Goal: Task Accomplishment & Management: Complete application form

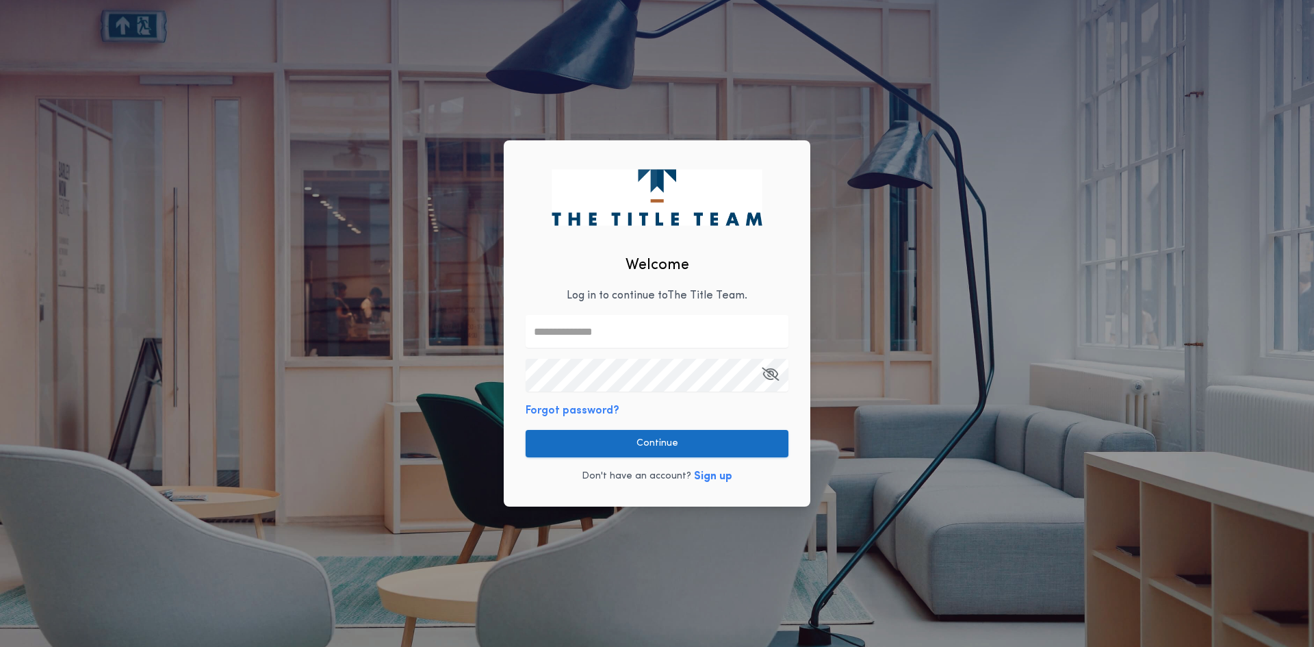
click at [671, 448] on button "Continue" at bounding box center [657, 443] width 263 height 27
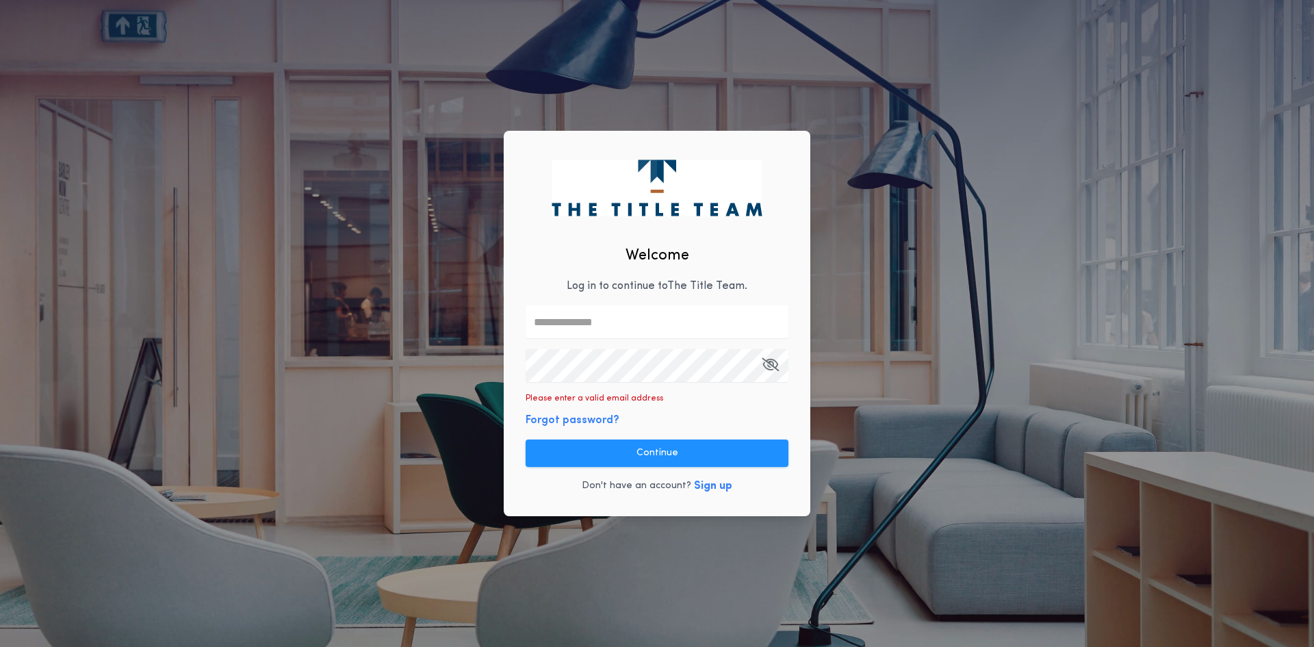
click at [926, 352] on div "Welcome Log in to continue to The Title Team . Please enter a valid email addre…" at bounding box center [657, 323] width 1314 height 647
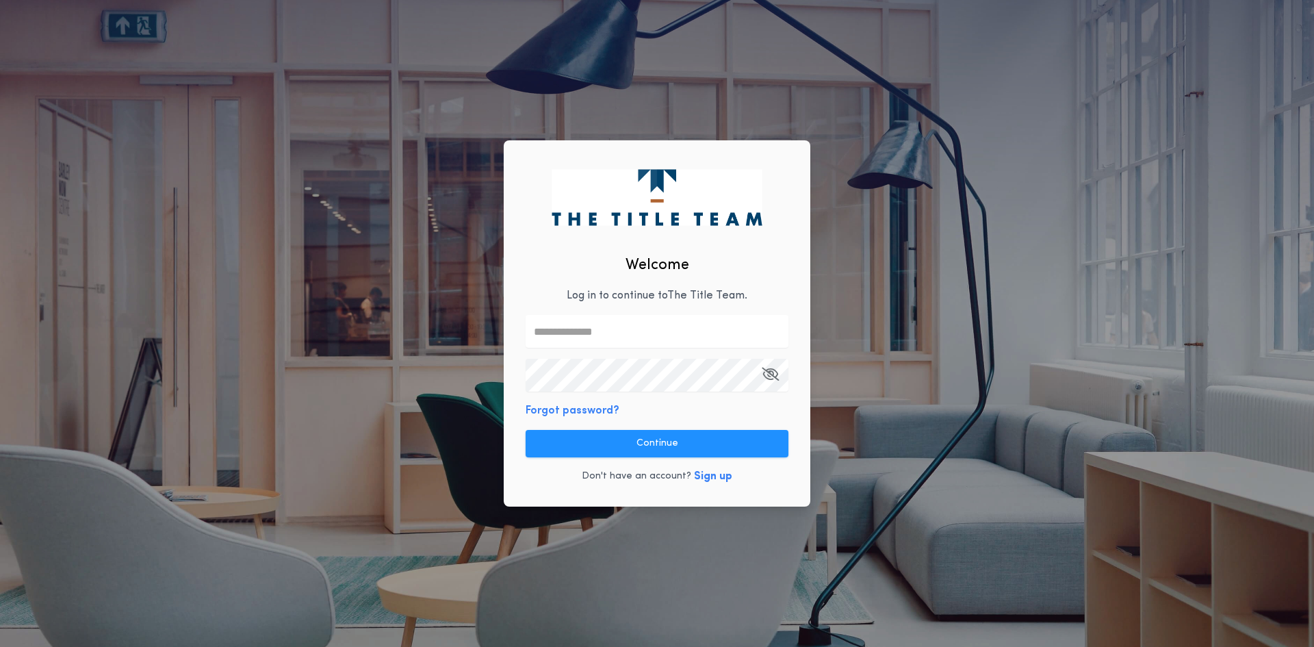
click at [555, 331] on input "text" at bounding box center [657, 331] width 263 height 33
type input "**********"
click at [0, 646] on com-1password-button at bounding box center [0, 647] width 0 height 0
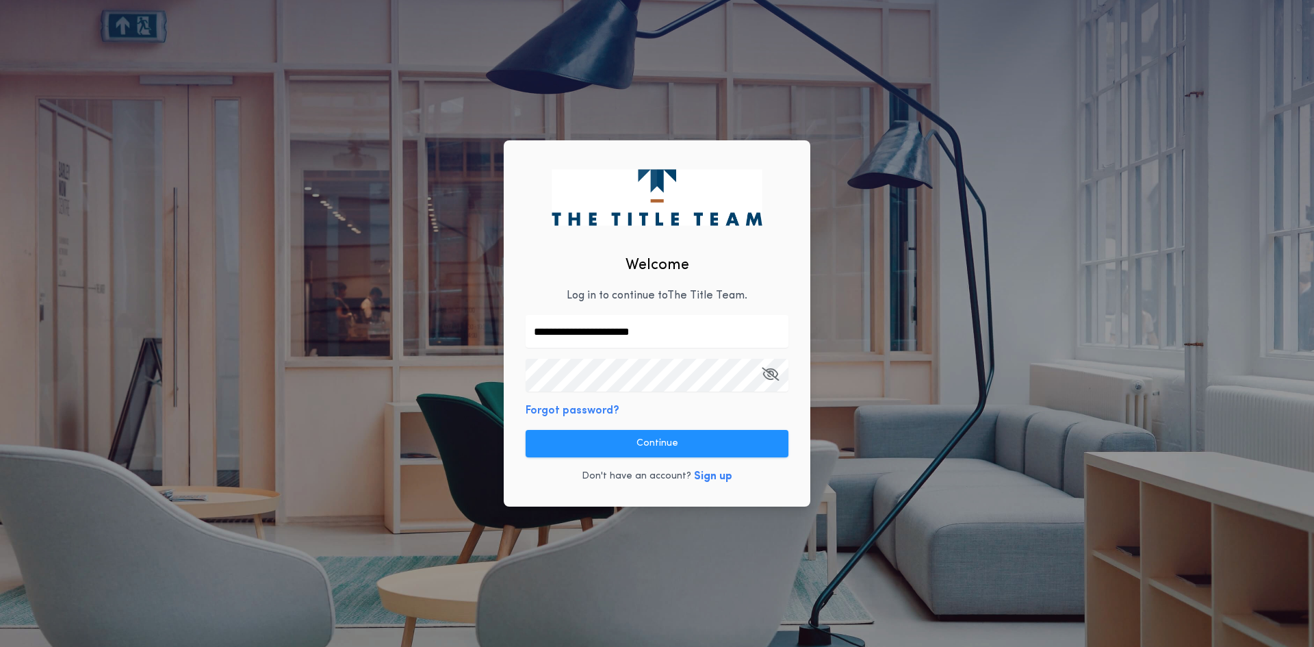
click at [0, 646] on com-1password-button at bounding box center [0, 647] width 0 height 0
click at [1044, 393] on div "**********" at bounding box center [657, 323] width 1314 height 647
click at [553, 331] on input "text" at bounding box center [657, 331] width 263 height 33
type input "*"
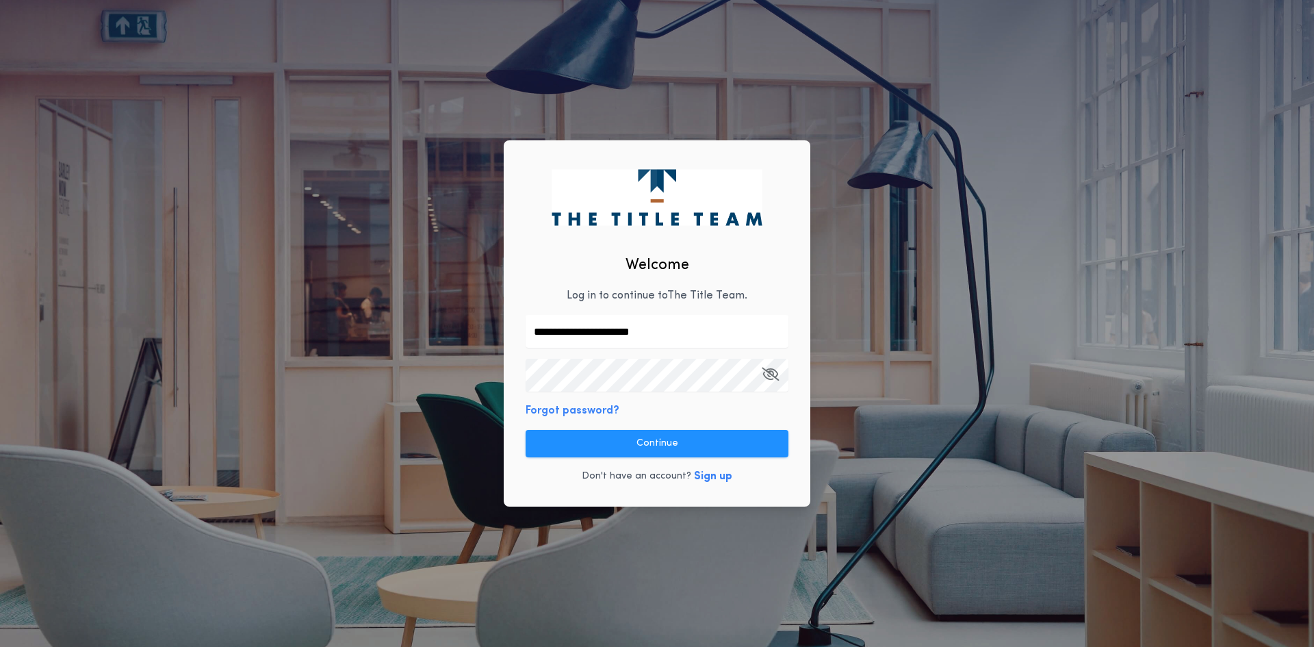
type input "**********"
click at [586, 411] on button "Forgot password?" at bounding box center [573, 410] width 94 height 16
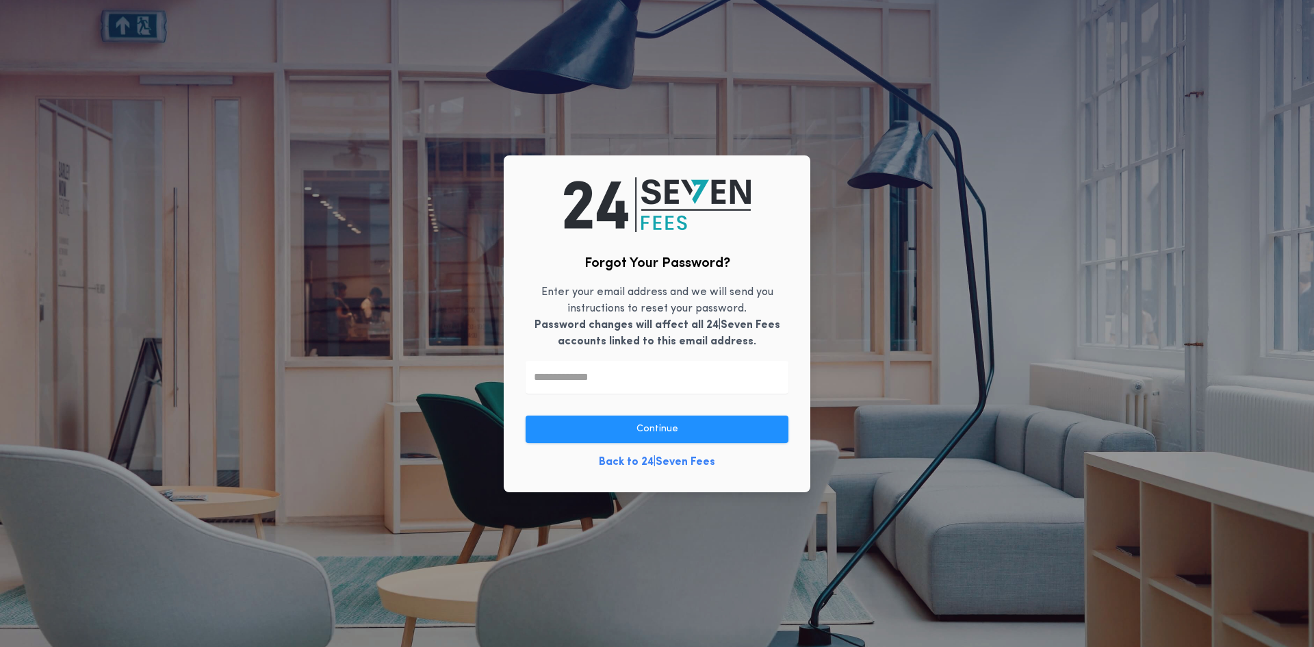
click at [556, 383] on input "text" at bounding box center [657, 377] width 263 height 33
click at [600, 377] on input "**********" at bounding box center [657, 377] width 263 height 33
type input "**********"
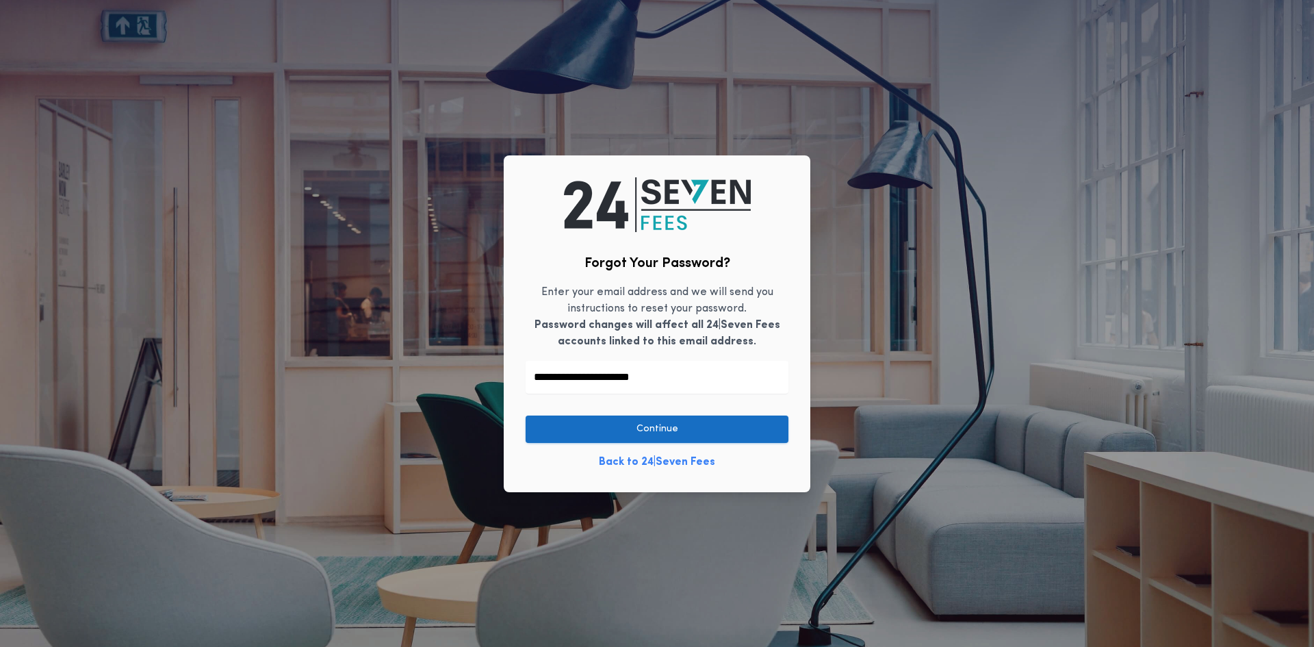
click at [746, 431] on button "Continue" at bounding box center [657, 428] width 263 height 27
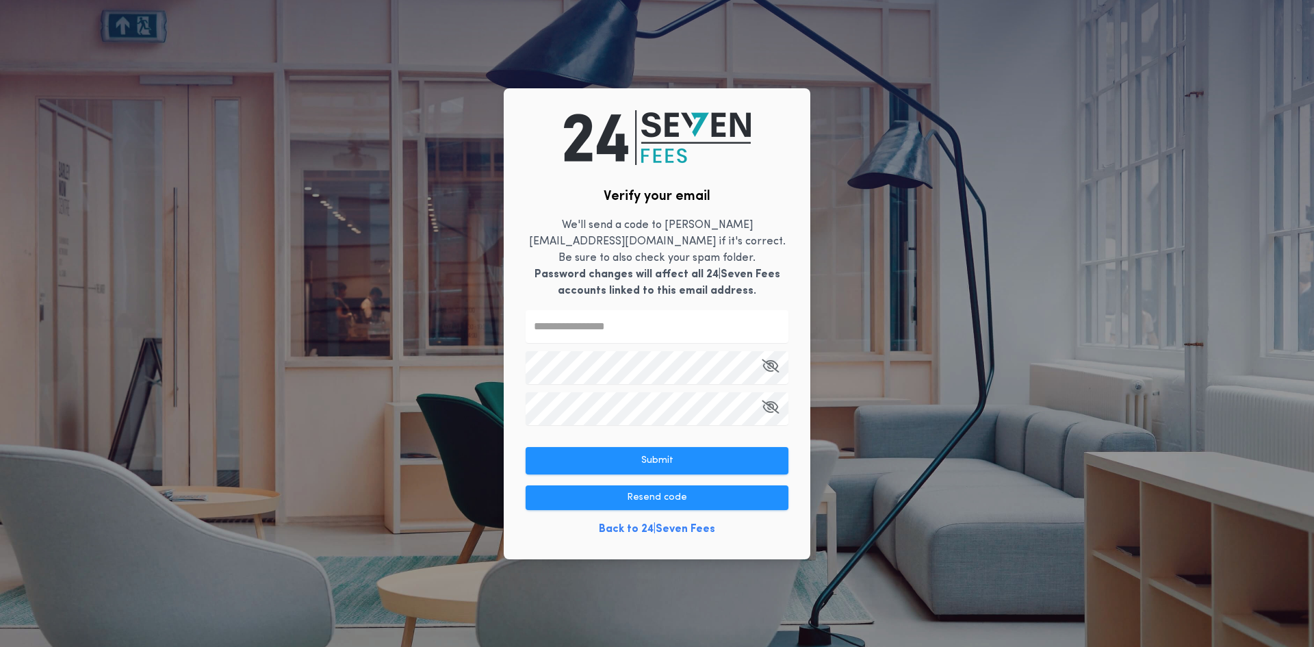
click at [561, 321] on input "text" at bounding box center [657, 326] width 263 height 33
type input "******"
click at [757, 452] on button "Submit" at bounding box center [657, 460] width 263 height 27
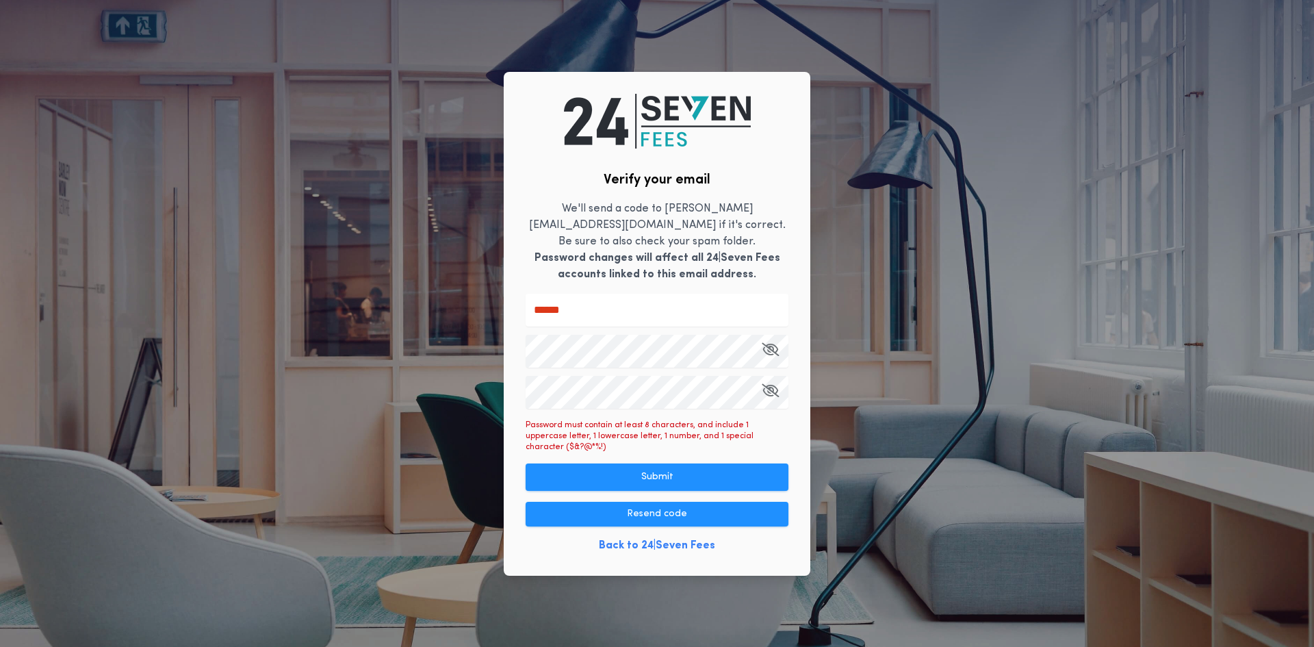
click at [519, 353] on div "Verify your email We'll send a code to [PERSON_NAME][EMAIL_ADDRESS][DOMAIN_NAME…" at bounding box center [657, 324] width 307 height 504
click at [509, 394] on div "Verify your email We'll send a code to [PERSON_NAME][EMAIL_ADDRESS][DOMAIN_NAME…" at bounding box center [657, 324] width 307 height 504
click at [743, 463] on button "Submit" at bounding box center [657, 476] width 263 height 27
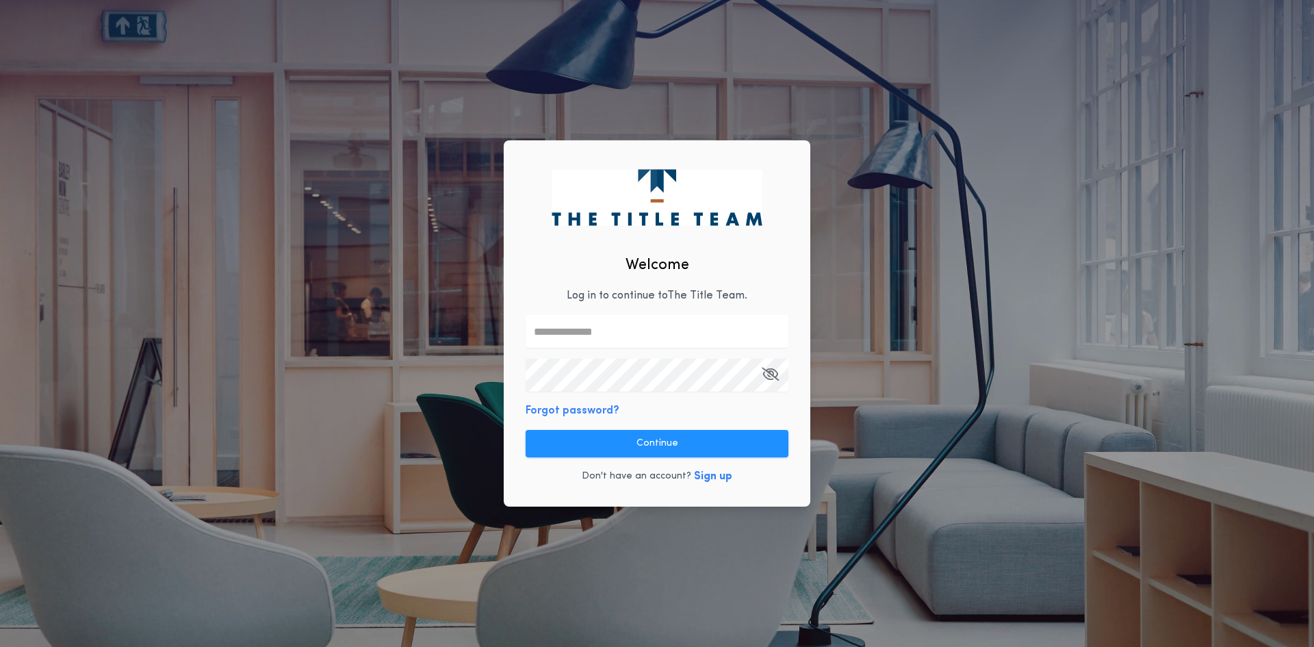
click at [577, 337] on input "text" at bounding box center [657, 331] width 263 height 33
type input "**********"
click at [673, 417] on div "**********" at bounding box center [657, 323] width 307 height 367
click at [752, 439] on button "Continue" at bounding box center [657, 443] width 263 height 27
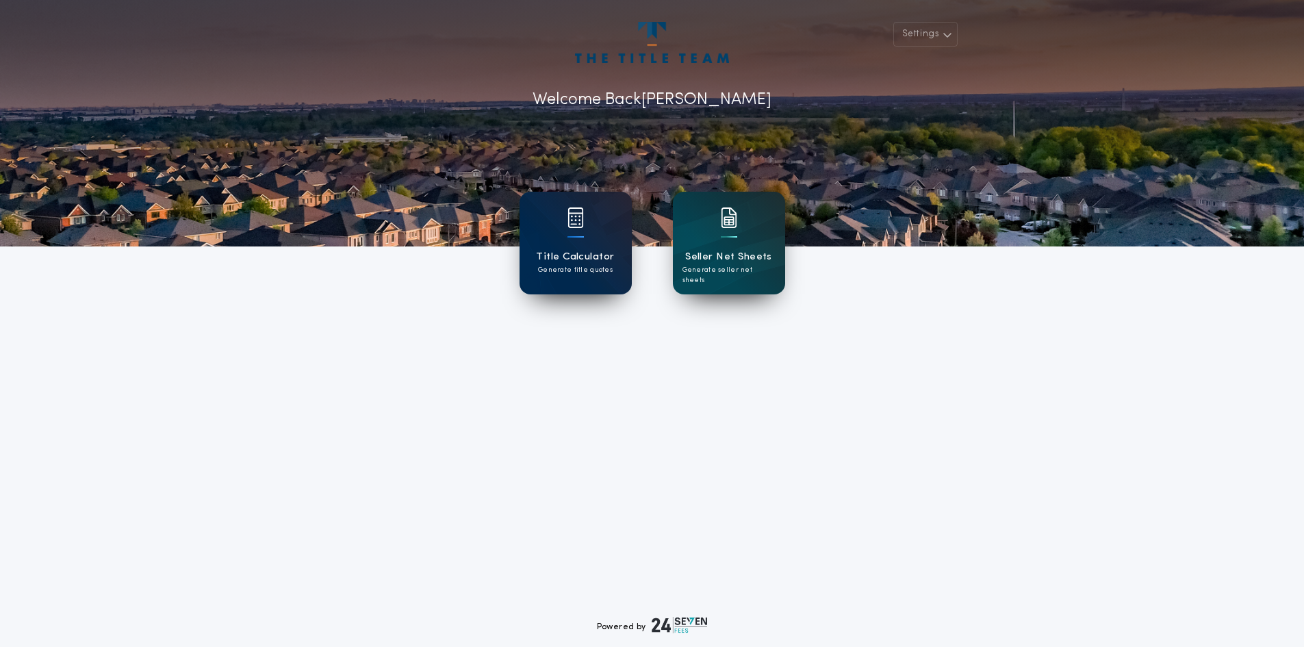
click at [588, 240] on div "Title Calculator Generate title quotes" at bounding box center [575, 243] width 112 height 103
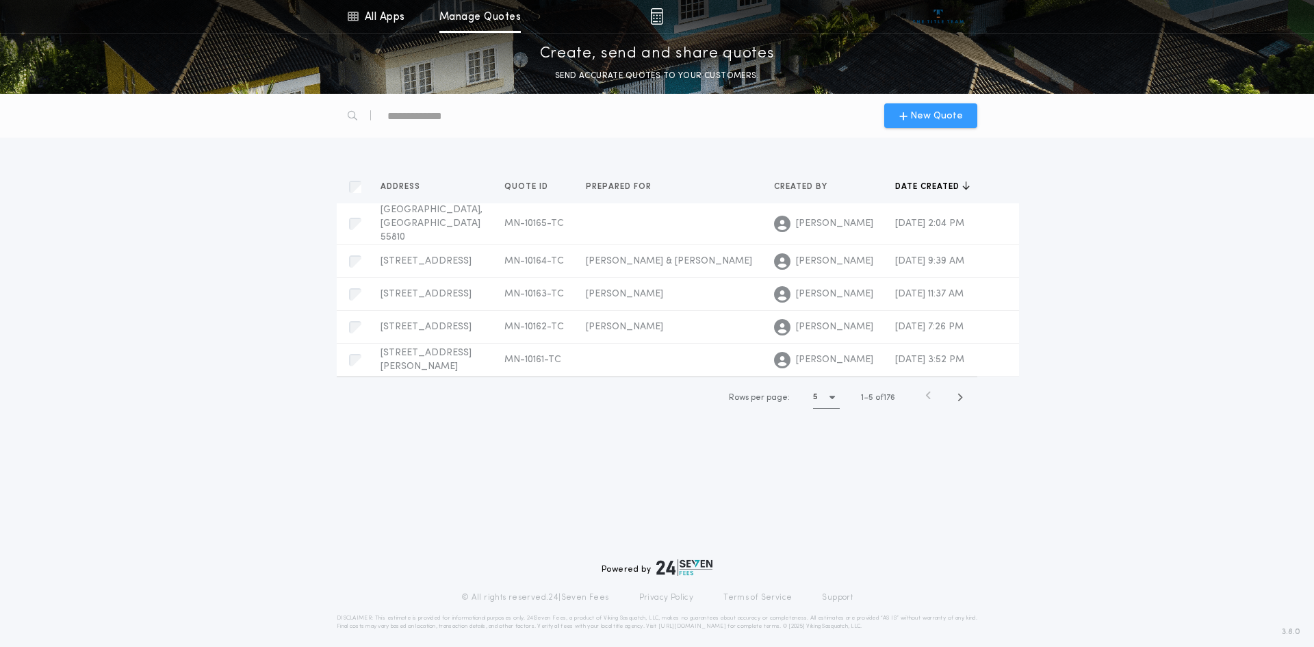
click at [925, 111] on span "New Quote" at bounding box center [936, 116] width 53 height 14
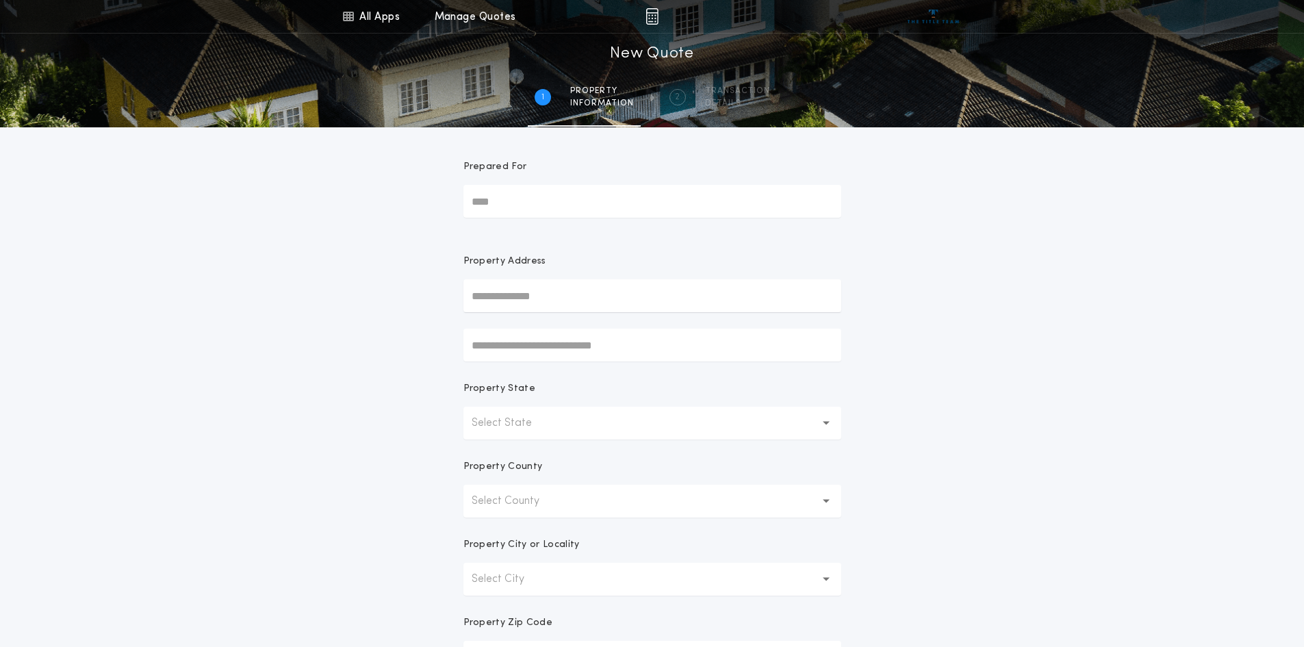
drag, startPoint x: 494, startPoint y: 205, endPoint x: 531, endPoint y: 213, distance: 37.7
click at [495, 207] on input "Prepared For" at bounding box center [652, 201] width 378 height 33
type input "*****"
drag, startPoint x: 502, startPoint y: 299, endPoint x: 515, endPoint y: 302, distance: 13.3
click at [502, 298] on input "text" at bounding box center [652, 295] width 378 height 33
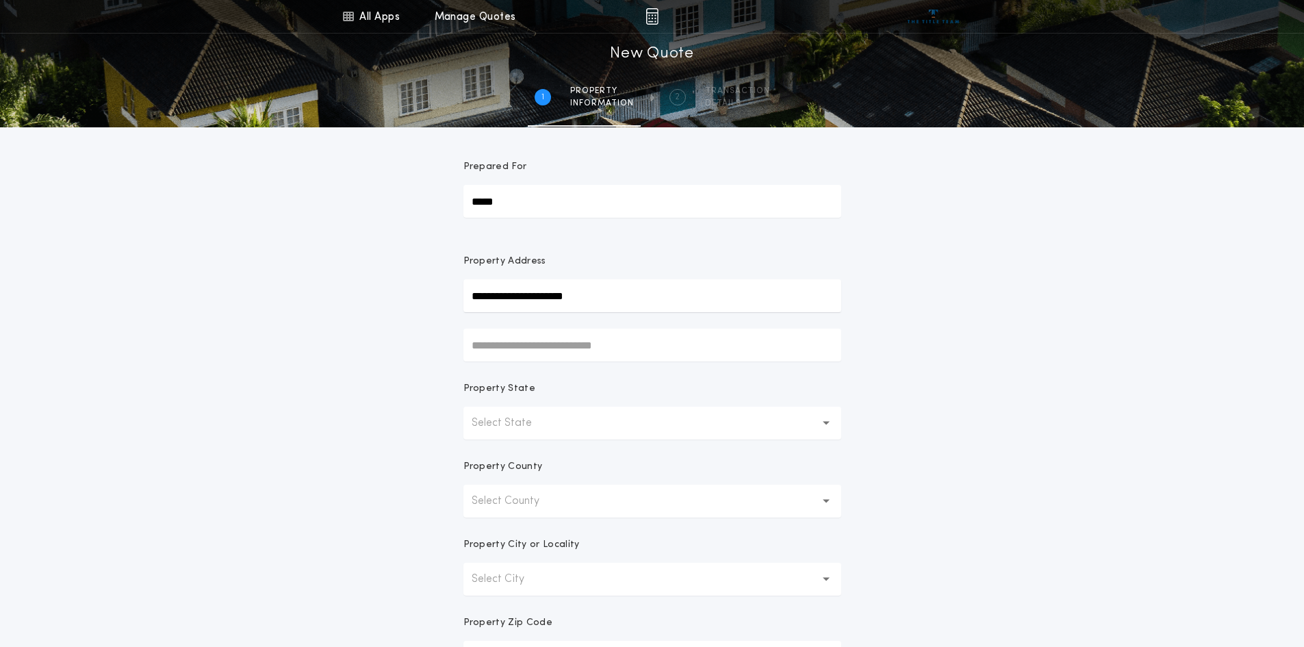
click at [696, 389] on div "Property State" at bounding box center [652, 394] width 378 height 25
click at [619, 292] on input "**********" at bounding box center [652, 295] width 378 height 33
click at [685, 323] on button "[STREET_ADDRESS]" at bounding box center [652, 323] width 378 height 21
type input "**********"
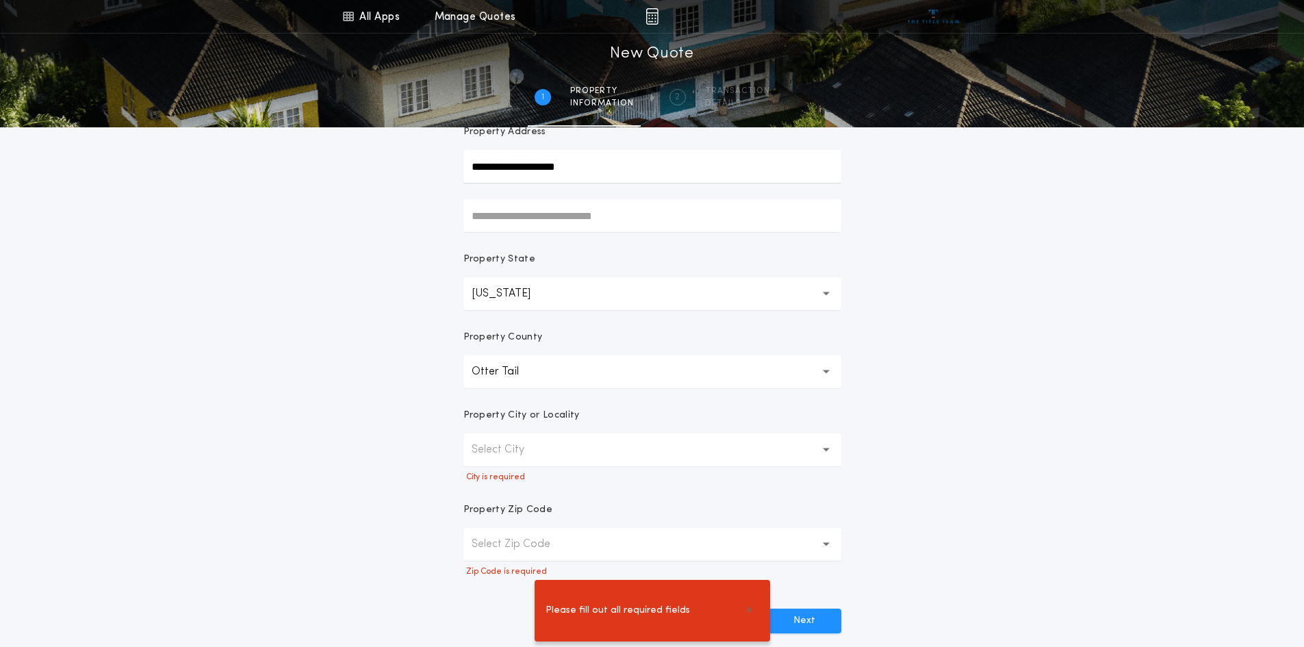
scroll to position [140, 0]
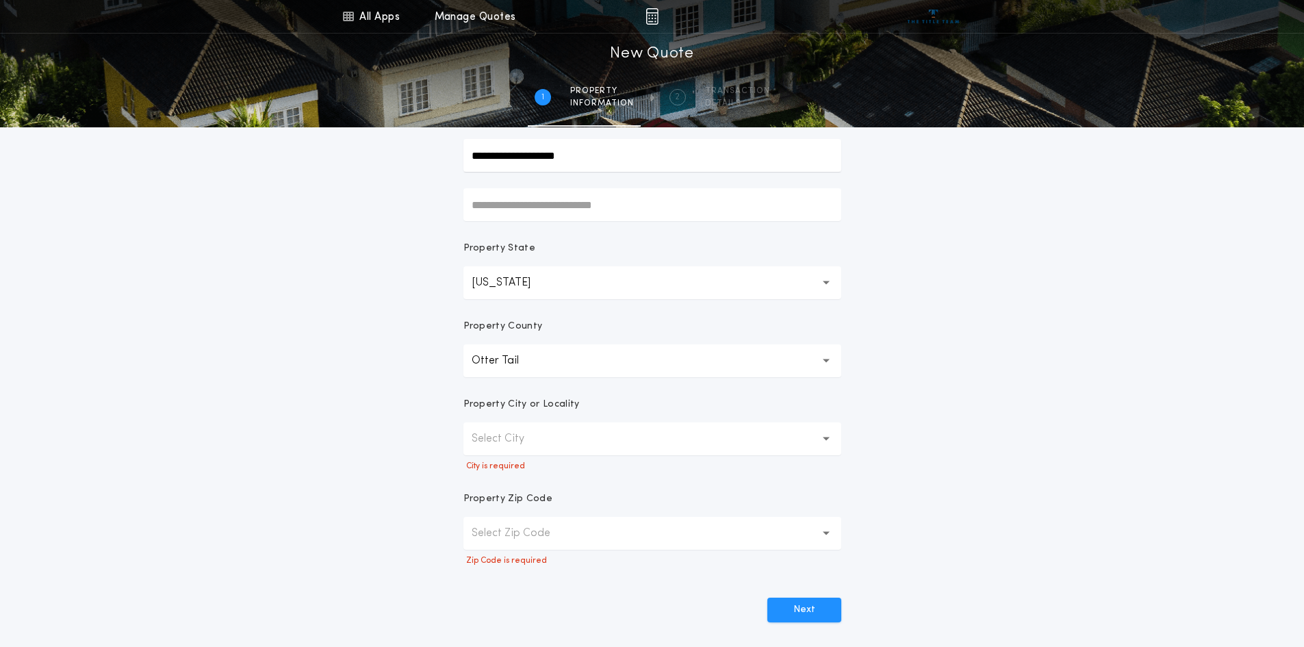
drag, startPoint x: 501, startPoint y: 444, endPoint x: 532, endPoint y: 441, distance: 31.6
click at [500, 443] on p "Select City" at bounding box center [509, 438] width 75 height 16
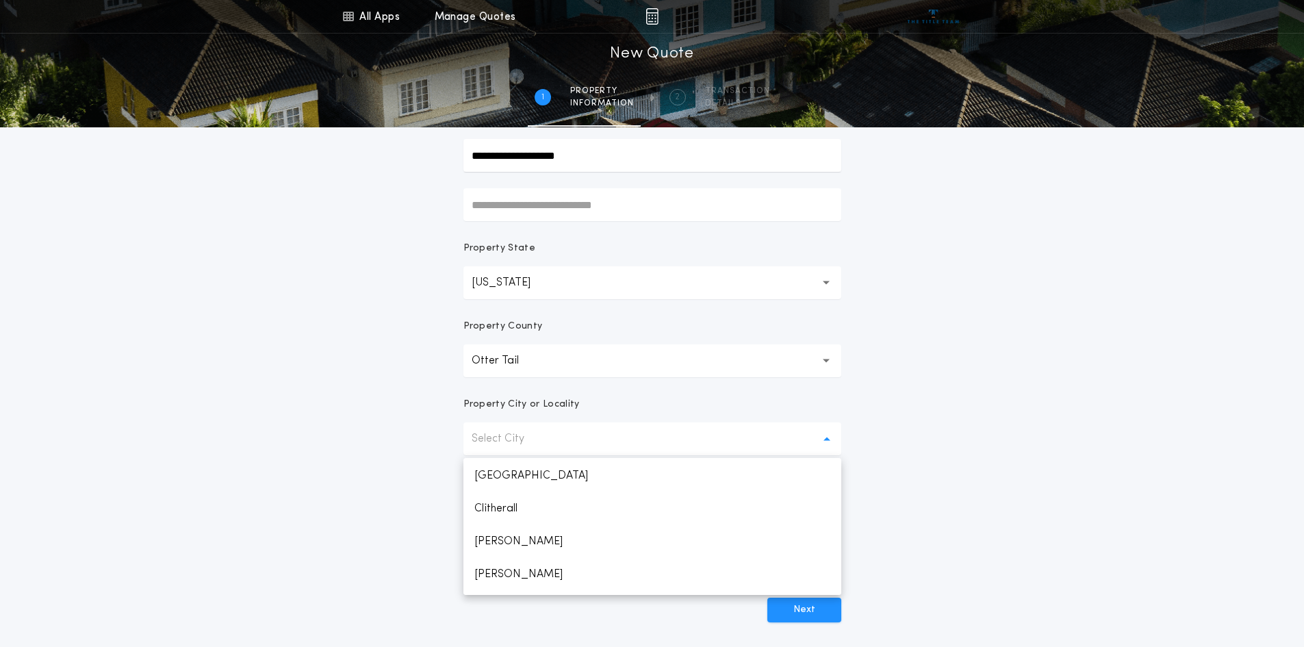
scroll to position [222, 0]
click at [830, 363] on button "Otter Tail" at bounding box center [652, 360] width 378 height 33
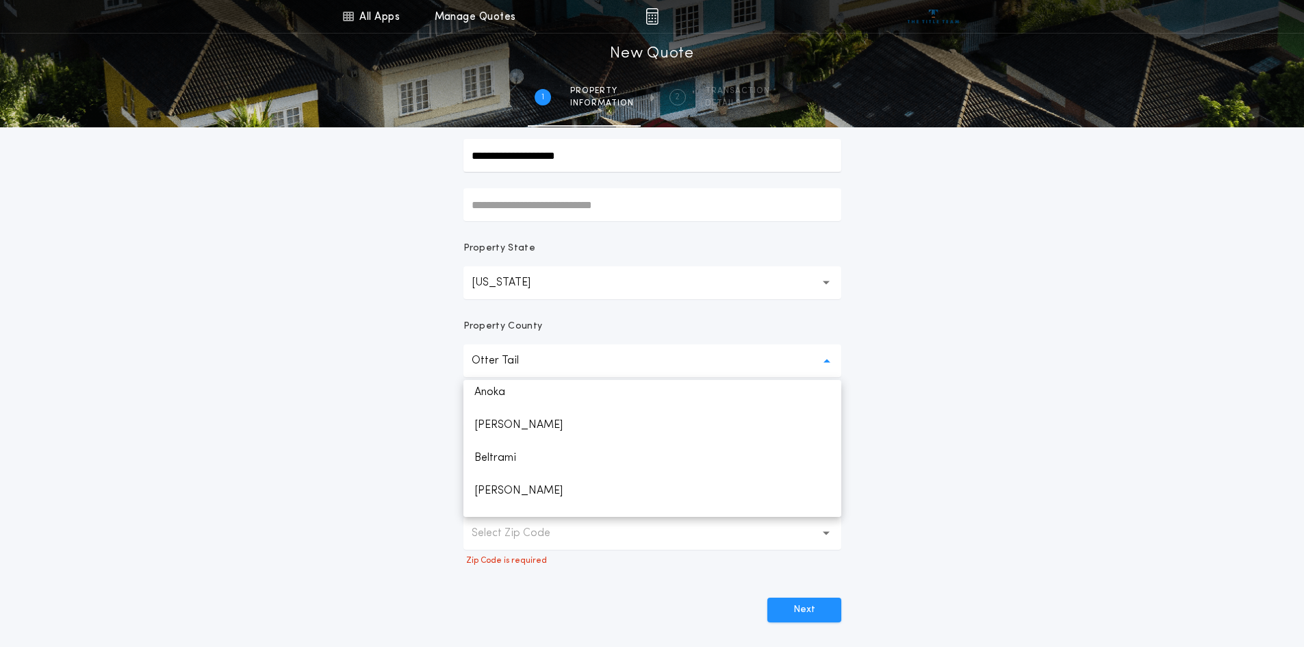
scroll to position [0, 0]
click at [498, 461] on p "[PERSON_NAME]" at bounding box center [652, 462] width 378 height 33
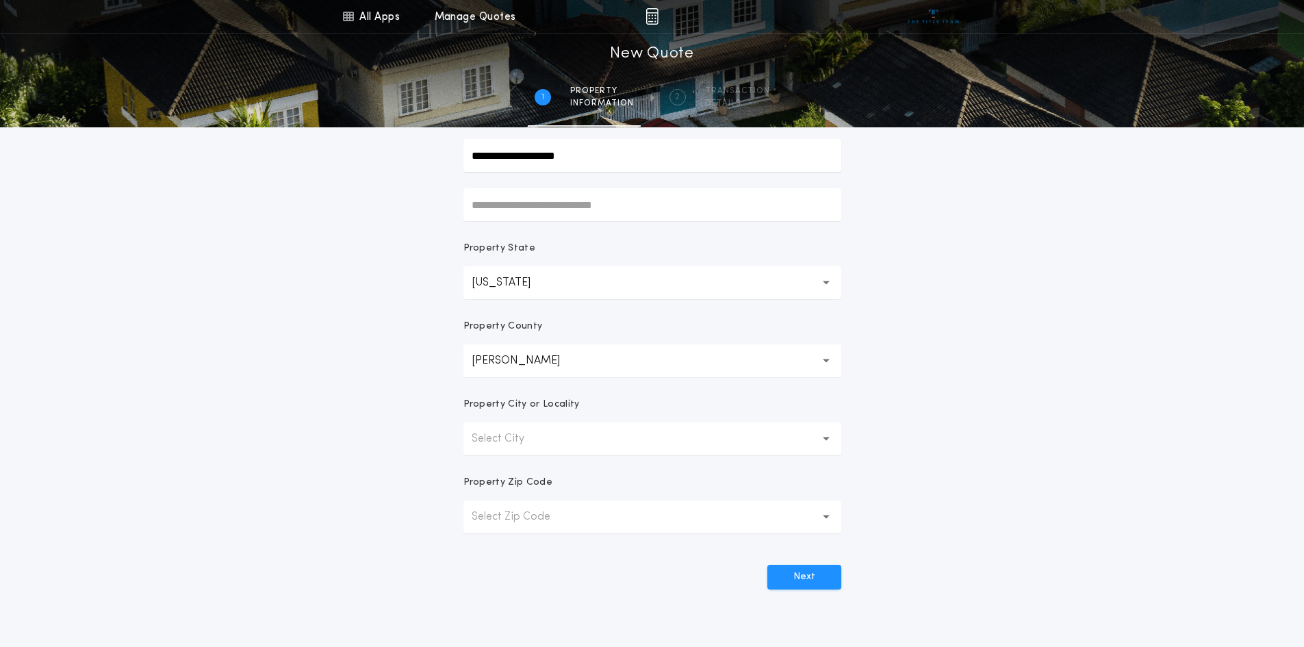
click at [491, 442] on p "Select City" at bounding box center [509, 438] width 75 height 16
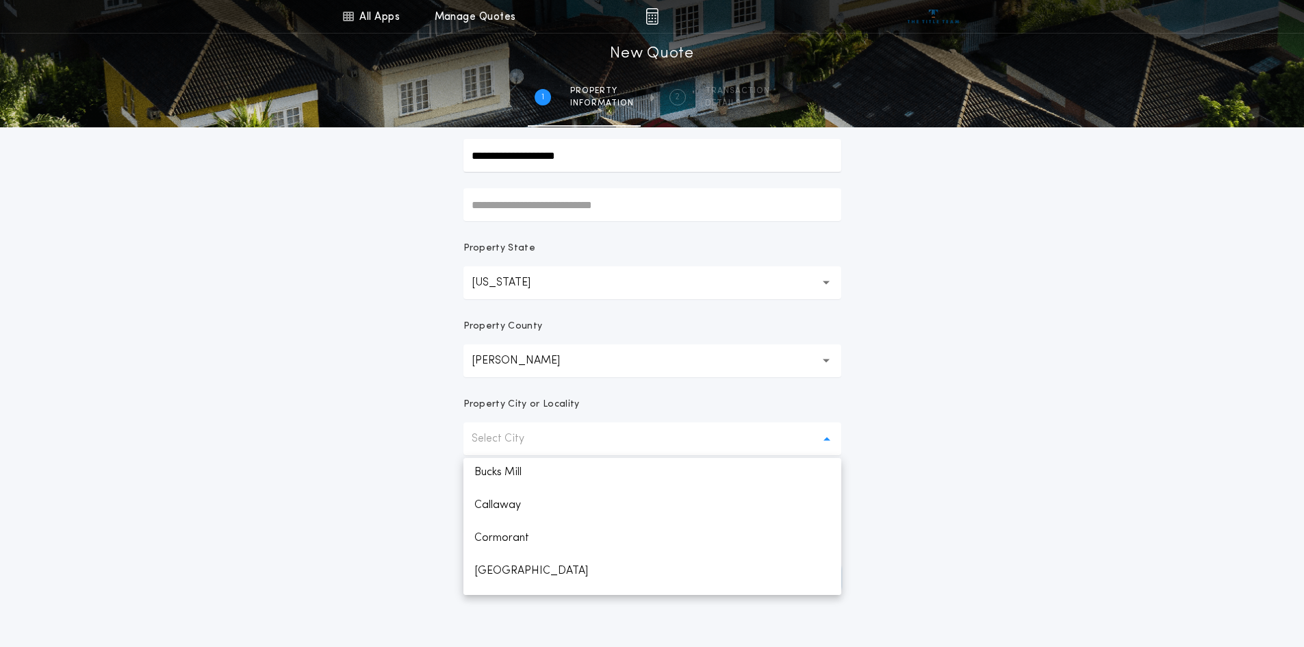
scroll to position [85, 0]
click at [486, 516] on p "[GEOGRAPHIC_DATA]" at bounding box center [652, 520] width 378 height 33
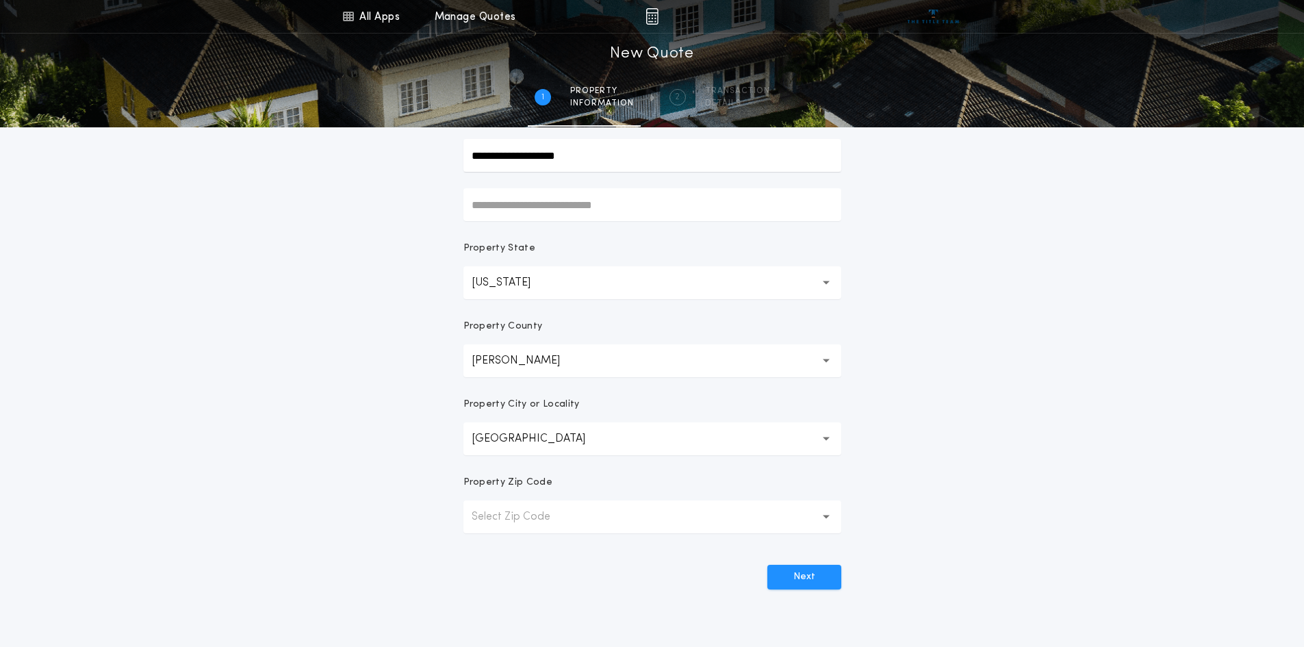
click at [522, 517] on p "Select Zip Code" at bounding box center [522, 517] width 101 height 16
click at [490, 553] on p "56501" at bounding box center [652, 552] width 378 height 33
click at [806, 580] on button "Next" at bounding box center [804, 577] width 74 height 25
click at [799, 572] on button "Next" at bounding box center [804, 577] width 74 height 25
click at [804, 573] on button "Next" at bounding box center [804, 577] width 74 height 25
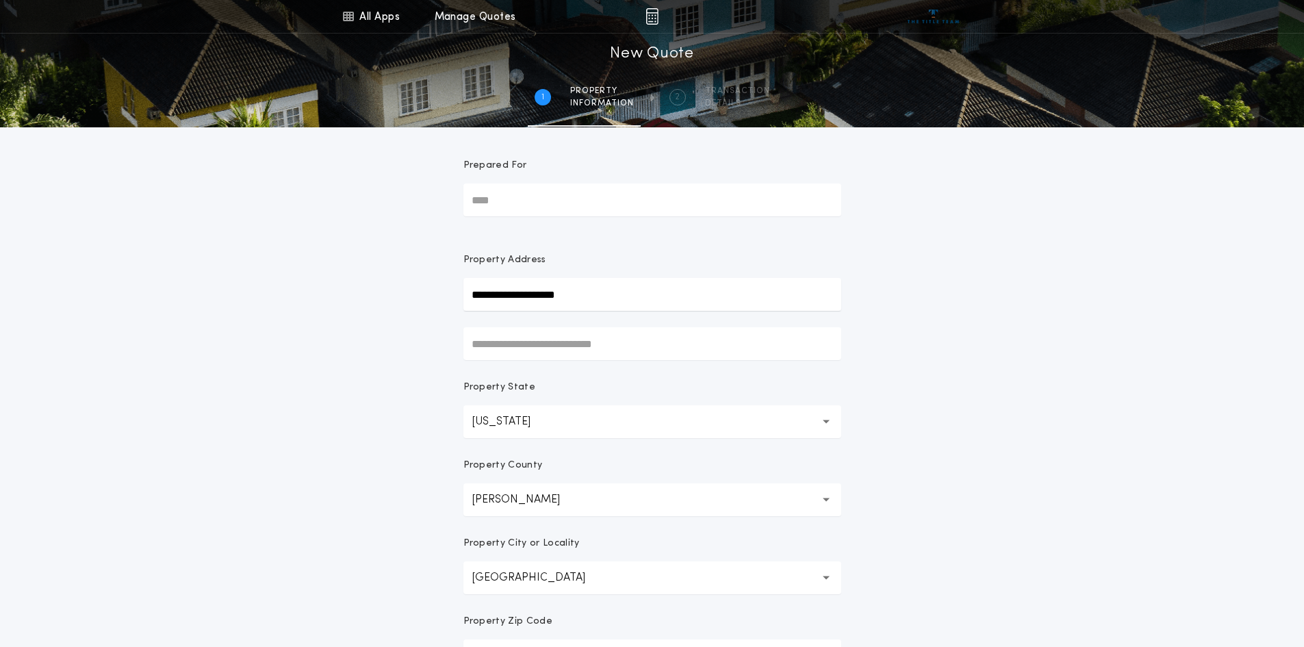
scroll to position [0, 0]
click at [492, 202] on input "Prepared For" at bounding box center [652, 201] width 378 height 33
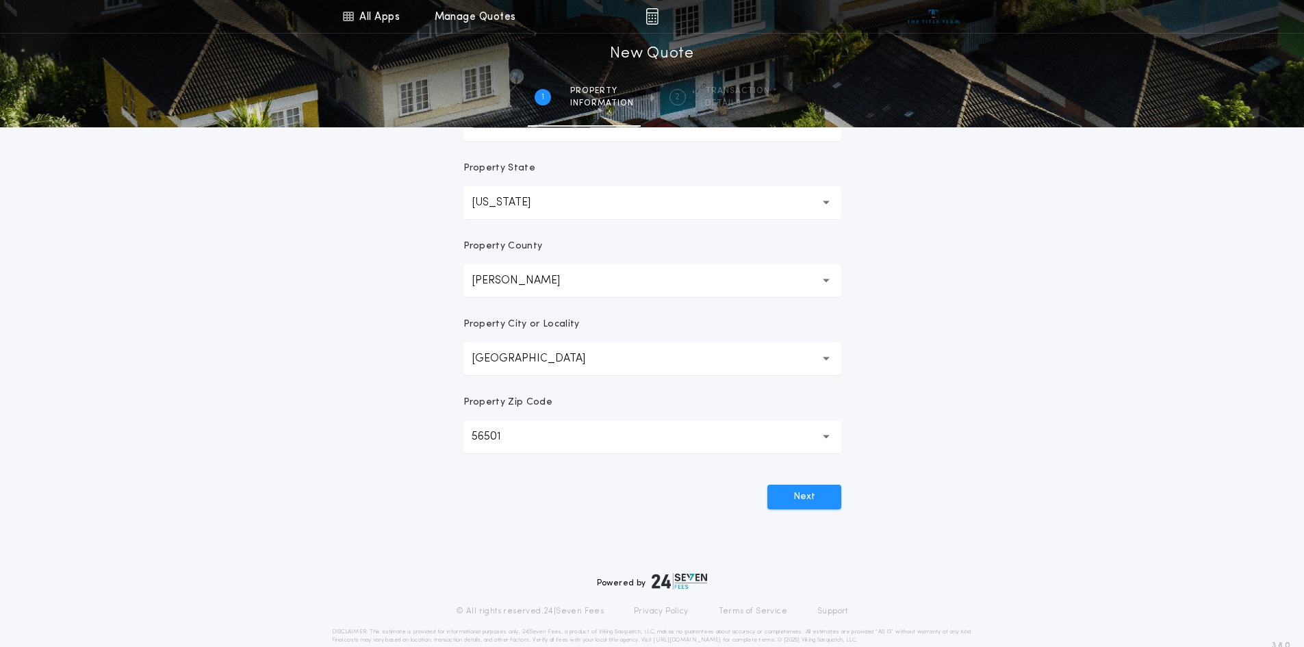
scroll to position [239, 0]
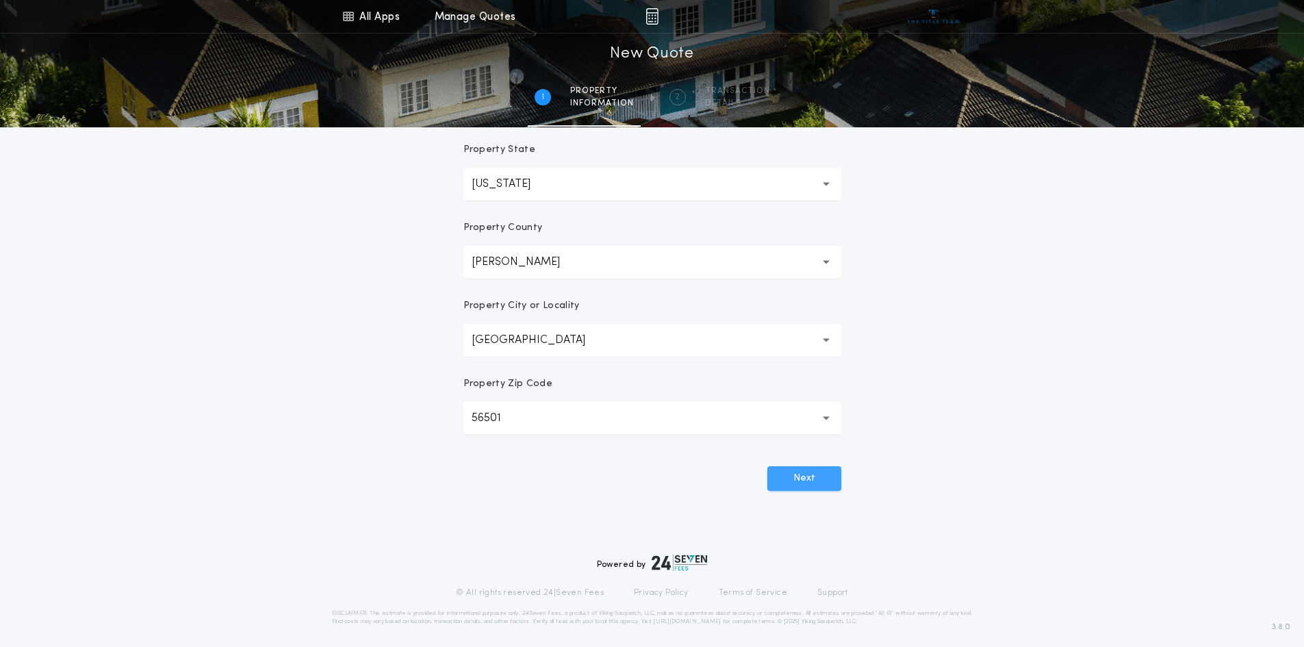
type input "*****"
click at [797, 478] on button "Next" at bounding box center [804, 478] width 74 height 25
drag, startPoint x: 801, startPoint y: 476, endPoint x: 903, endPoint y: 442, distance: 107.3
click at [899, 449] on div "**********" at bounding box center [652, 152] width 1304 height 782
click at [801, 472] on button "Next" at bounding box center [804, 478] width 74 height 25
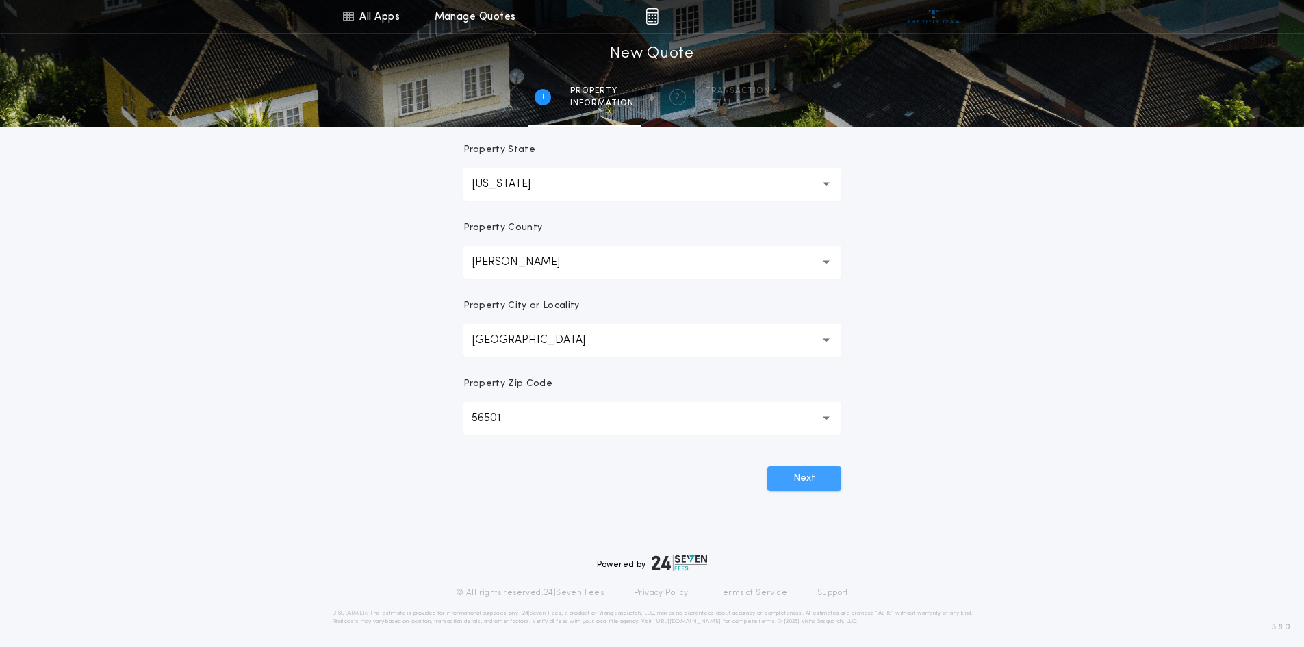
click at [801, 480] on button "Next" at bounding box center [804, 478] width 74 height 25
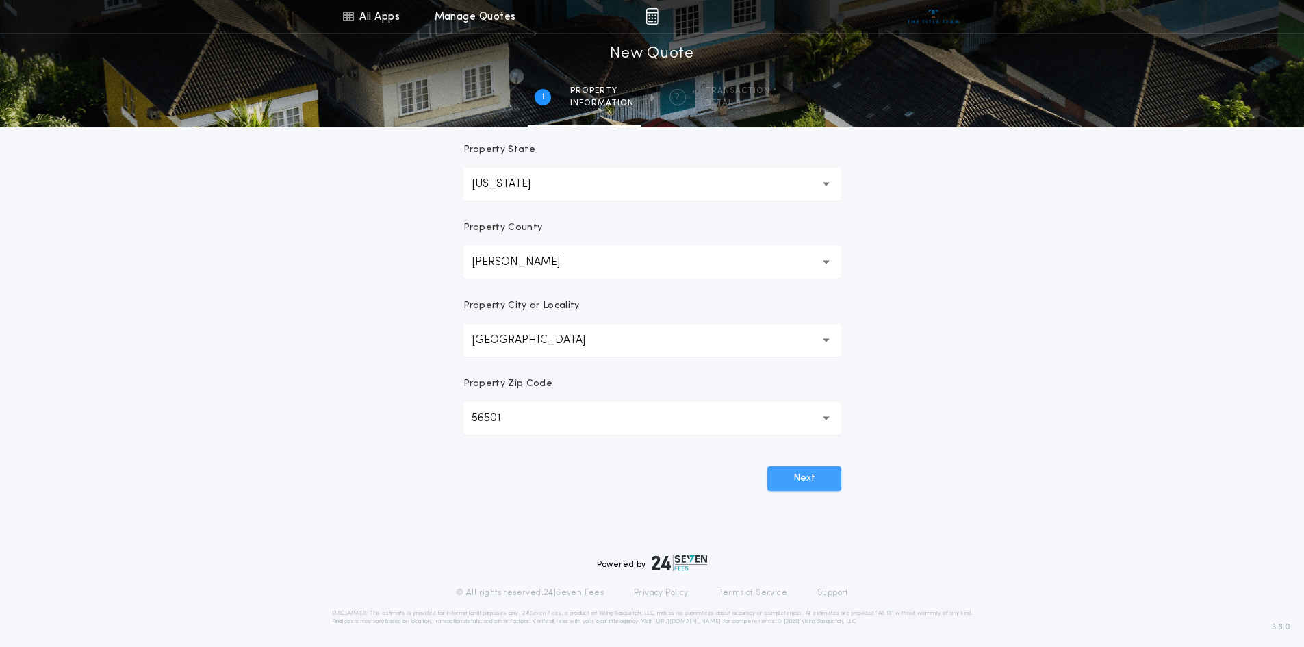
click at [801, 480] on button "Next" at bounding box center [804, 478] width 74 height 25
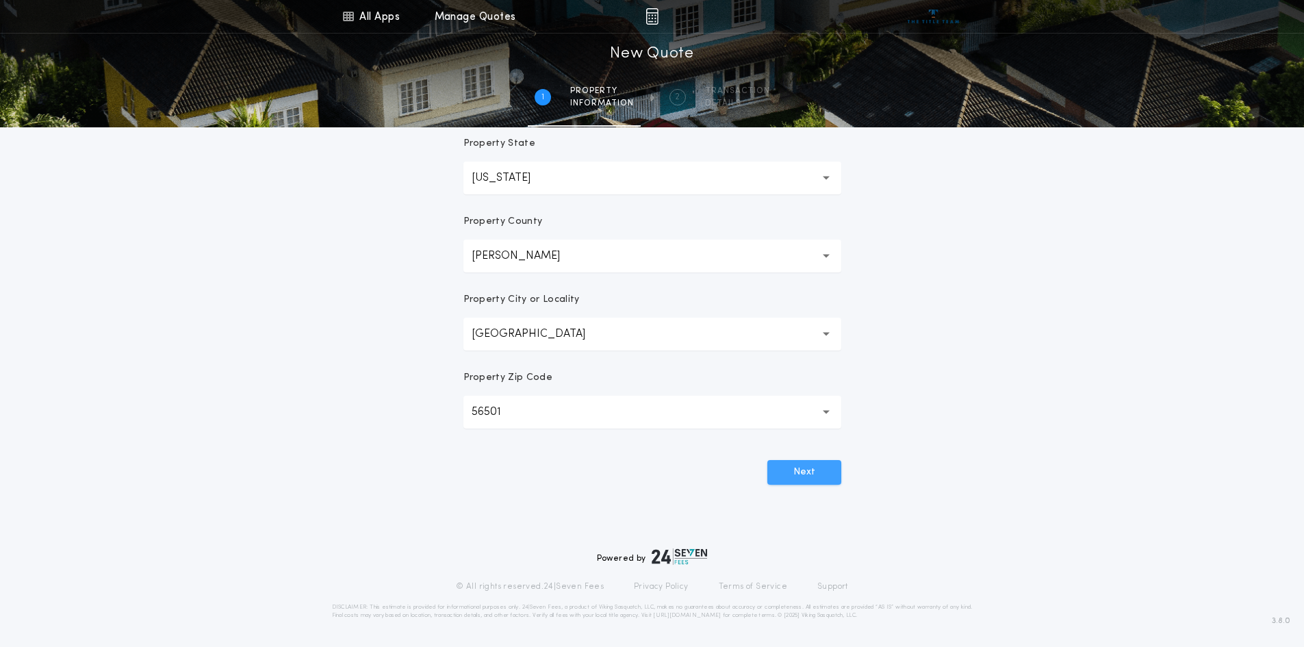
click at [802, 467] on button "Next" at bounding box center [804, 472] width 74 height 25
click at [803, 466] on button "Next" at bounding box center [804, 472] width 74 height 25
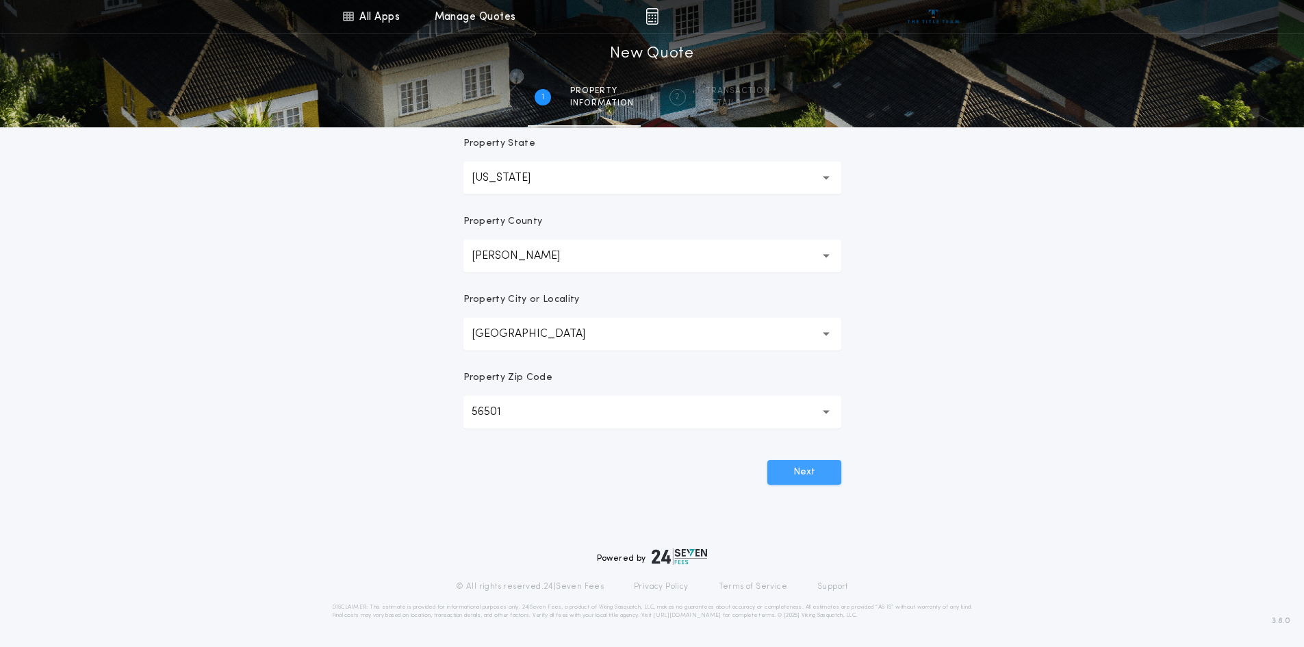
click at [803, 466] on button "Next" at bounding box center [804, 472] width 74 height 25
click at [802, 466] on button "Next" at bounding box center [804, 472] width 74 height 25
click at [795, 474] on button "Next" at bounding box center [804, 472] width 74 height 25
